Goal: Transaction & Acquisition: Purchase product/service

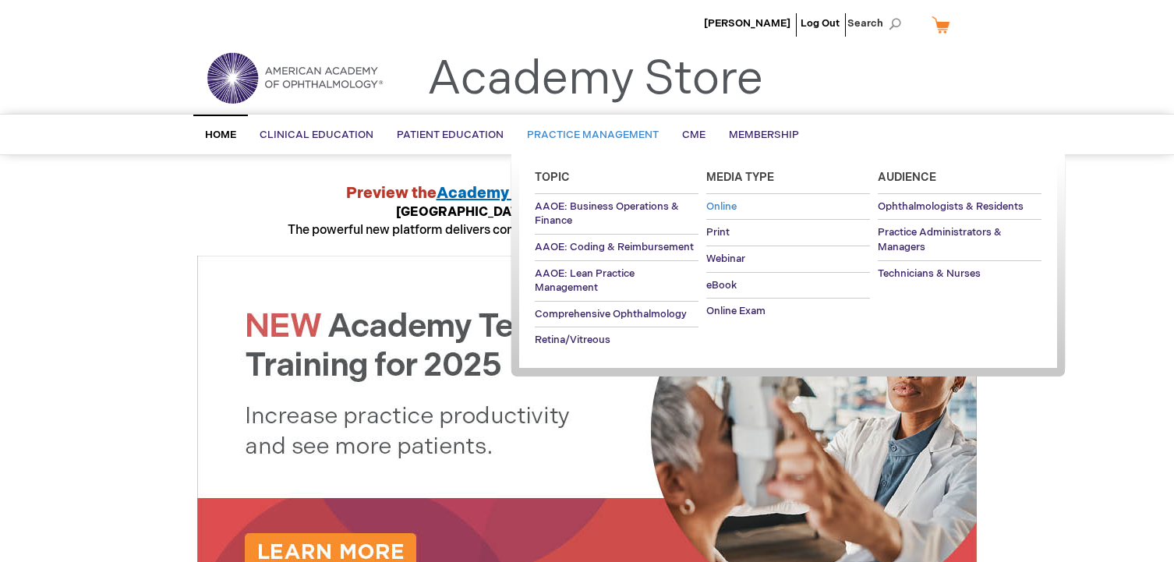
type input "wevans"
click at [726, 203] on span "Online" at bounding box center [721, 206] width 30 height 12
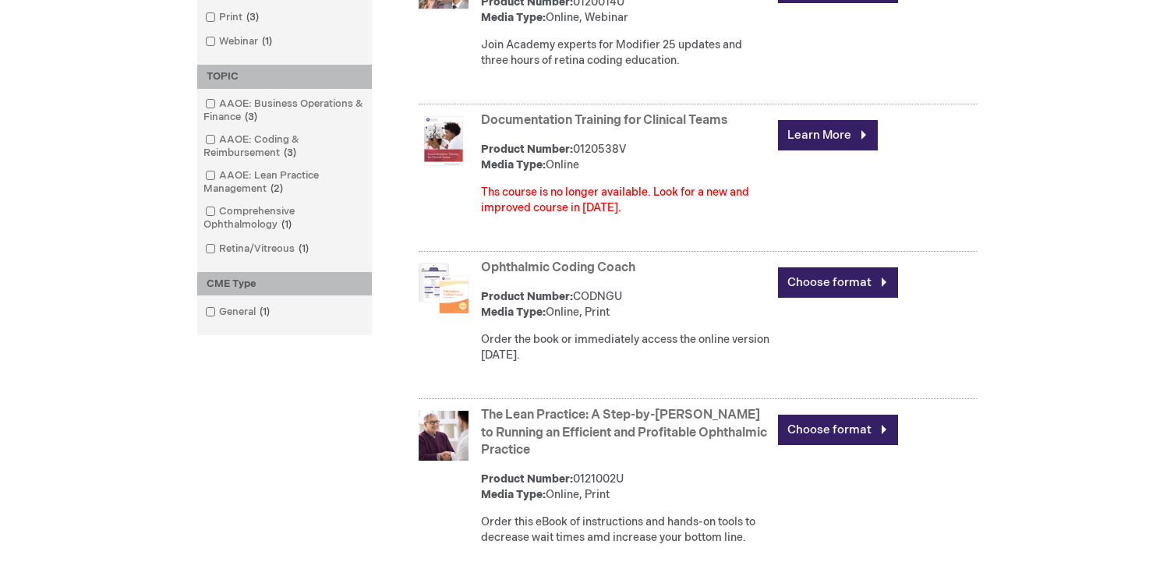
scroll to position [548, 0]
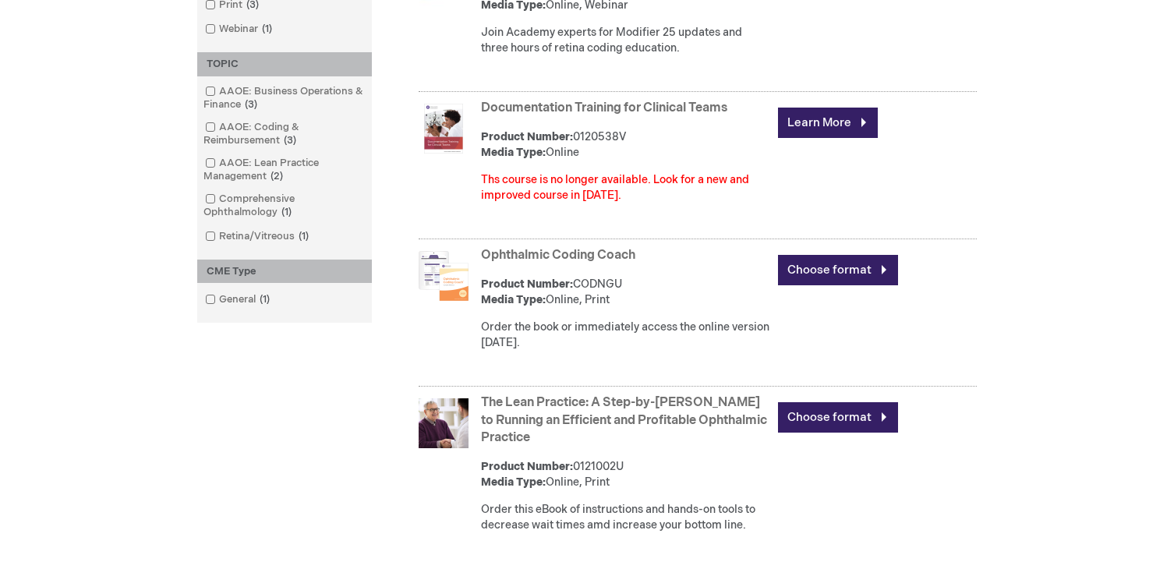
type input "wevans"
click at [529, 291] on strong "Product Number:" at bounding box center [527, 283] width 92 height 13
click at [815, 281] on link "Choose format" at bounding box center [838, 270] width 120 height 30
